Goal: Task Accomplishment & Management: Use online tool/utility

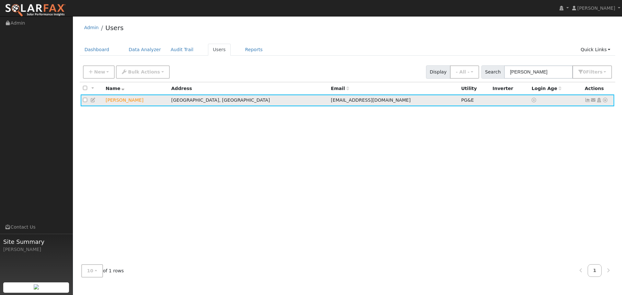
click at [120, 103] on td "[PERSON_NAME]" at bounding box center [135, 101] width 65 height 12
drag, startPoint x: 121, startPoint y: 99, endPoint x: 153, endPoint y: 97, distance: 31.5
click at [122, 99] on td "[PERSON_NAME]" at bounding box center [135, 101] width 65 height 12
click at [604, 101] on icon at bounding box center [605, 100] width 6 height 5
click at [590, 110] on link "Data Analyzer" at bounding box center [583, 111] width 47 height 9
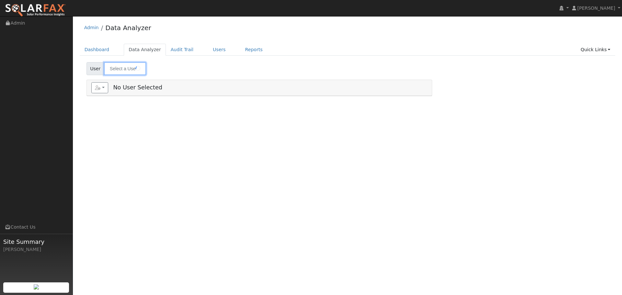
type input "[PERSON_NAME]"
